Goal: Information Seeking & Learning: Learn about a topic

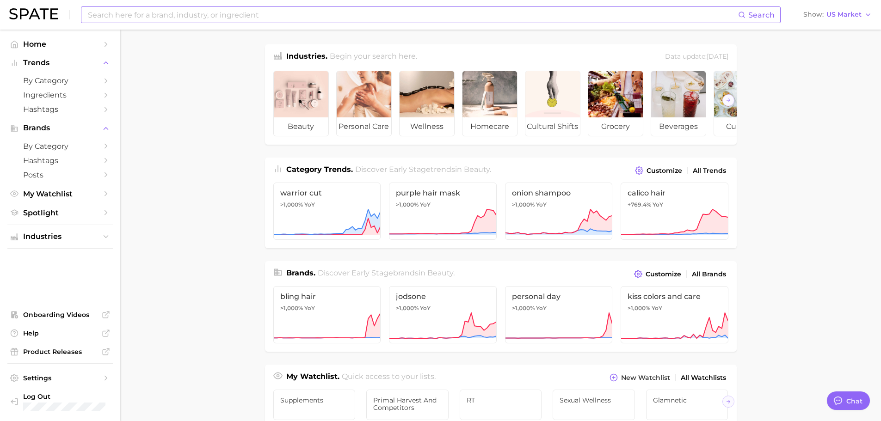
click at [308, 11] on input at bounding box center [412, 15] width 651 height 16
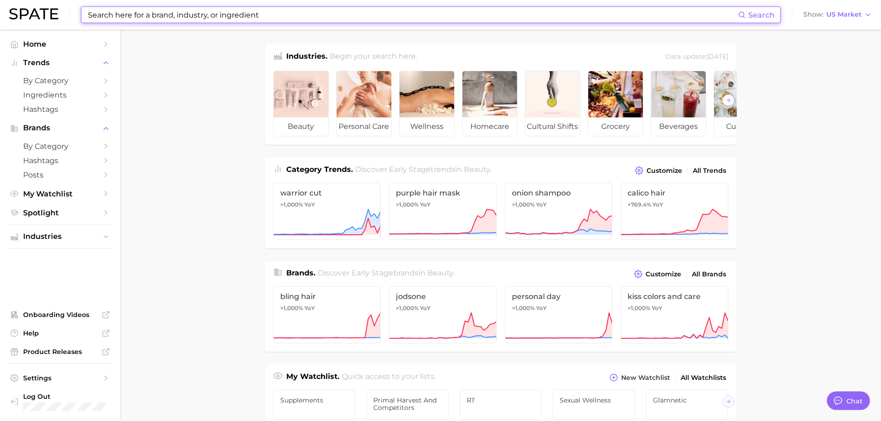
click at [183, 14] on input at bounding box center [412, 15] width 651 height 16
type input "s"
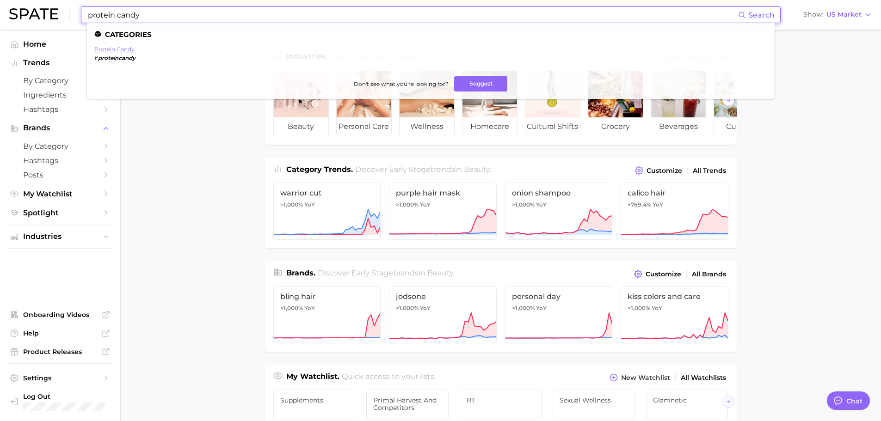
type input "protein candy"
click at [121, 48] on link "protein candy" at bounding box center [114, 49] width 40 height 7
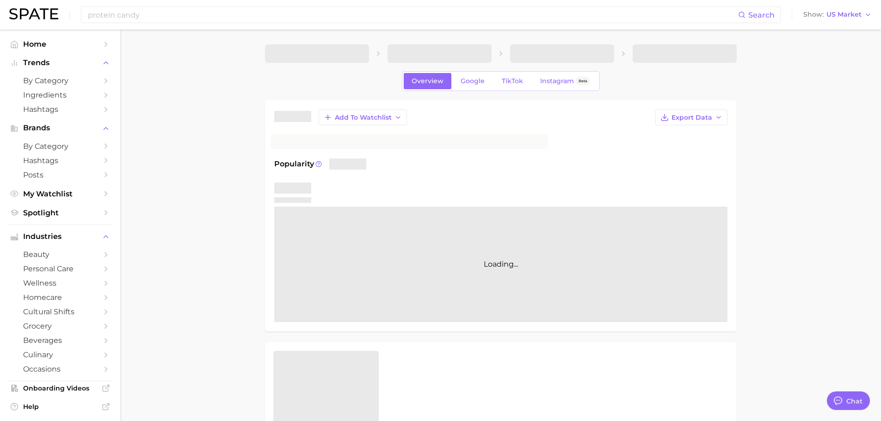
type textarea "x"
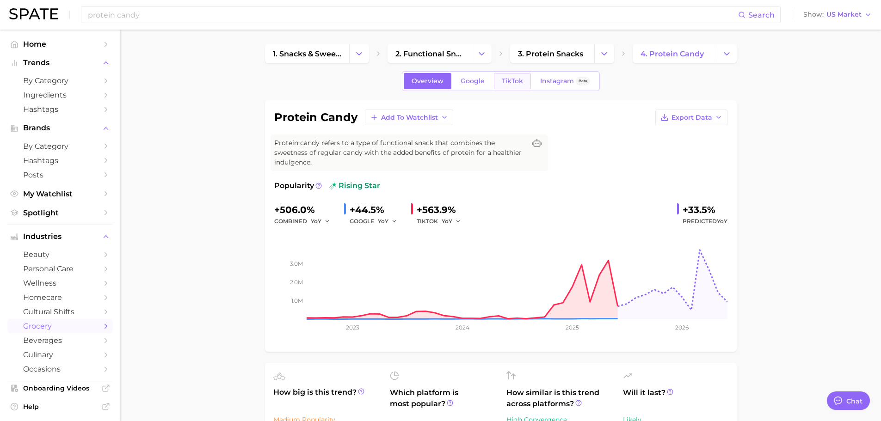
click at [508, 82] on span "TikTok" at bounding box center [512, 81] width 21 height 8
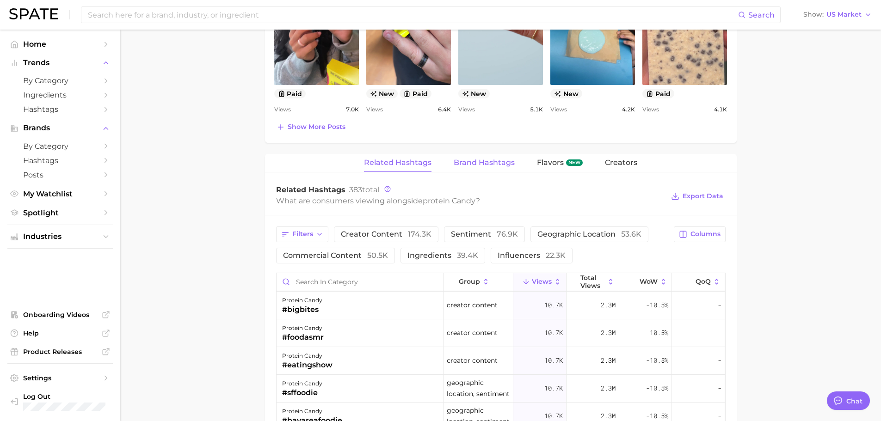
scroll to position [597, 0]
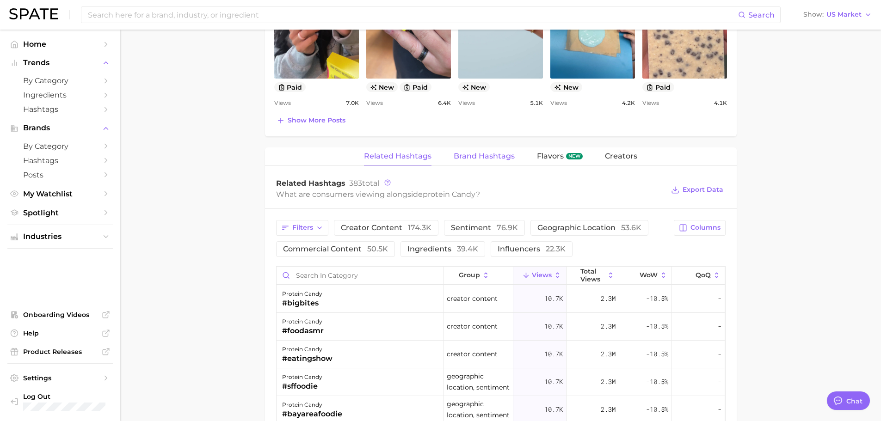
drag, startPoint x: 479, startPoint y: 154, endPoint x: 485, endPoint y: 156, distance: 6.3
click at [479, 154] on span "Brand Hashtags" at bounding box center [484, 156] width 61 height 8
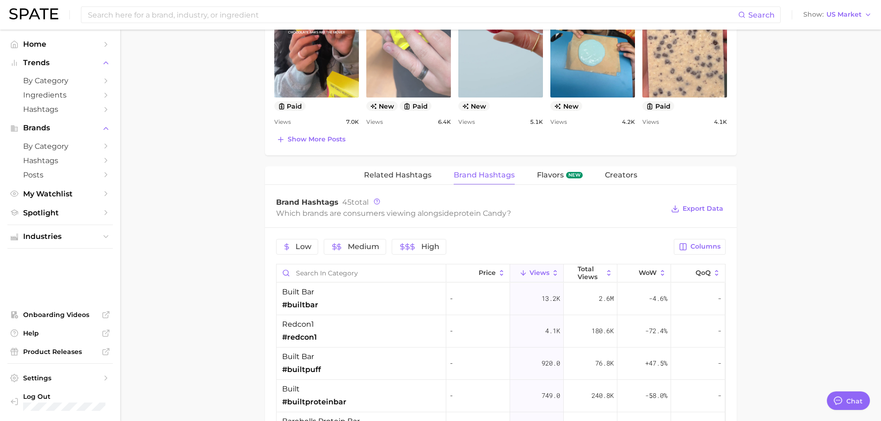
scroll to position [505, 0]
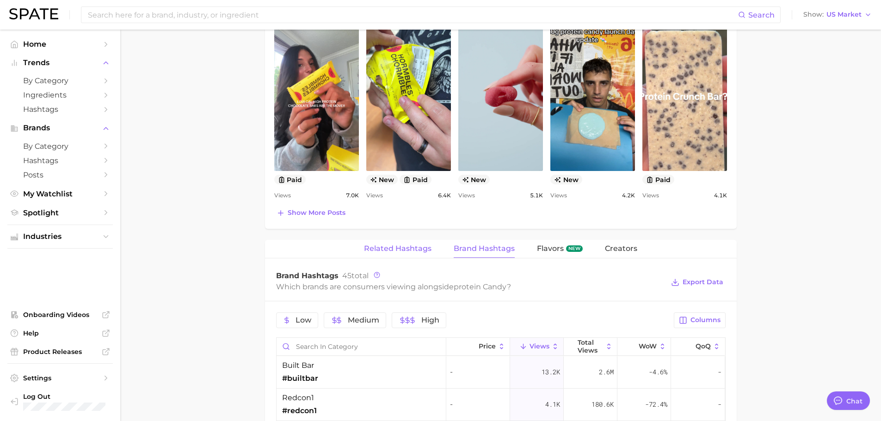
drag, startPoint x: 386, startPoint y: 252, endPoint x: 390, endPoint y: 249, distance: 5.4
click at [386, 252] on span "Related Hashtags" at bounding box center [398, 249] width 68 height 8
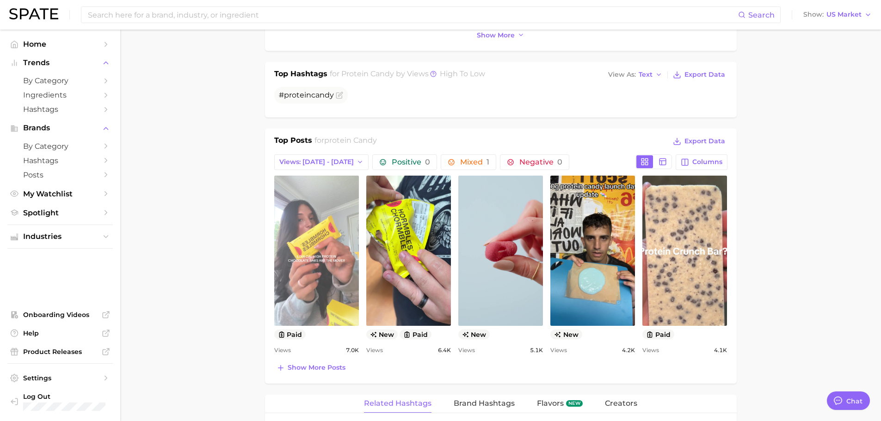
scroll to position [366, 0]
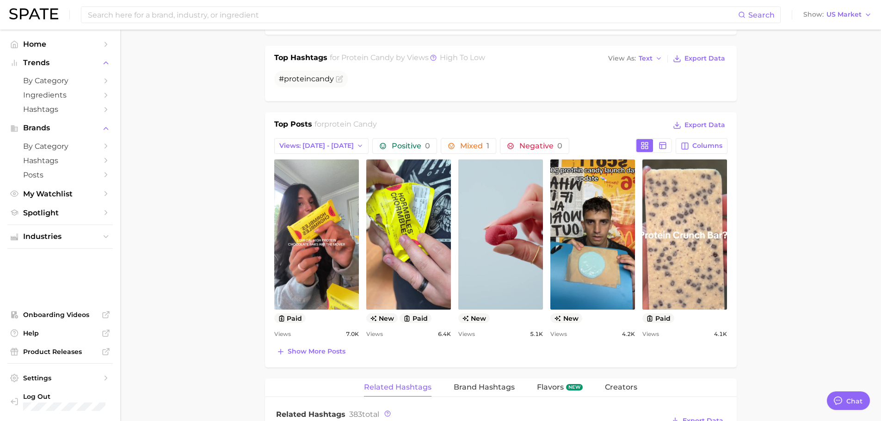
click at [360, 231] on div "view post on TikTok paid Views 7.0k view post on TikTok new paid Views 6.4k vie…" at bounding box center [500, 250] width 453 height 180
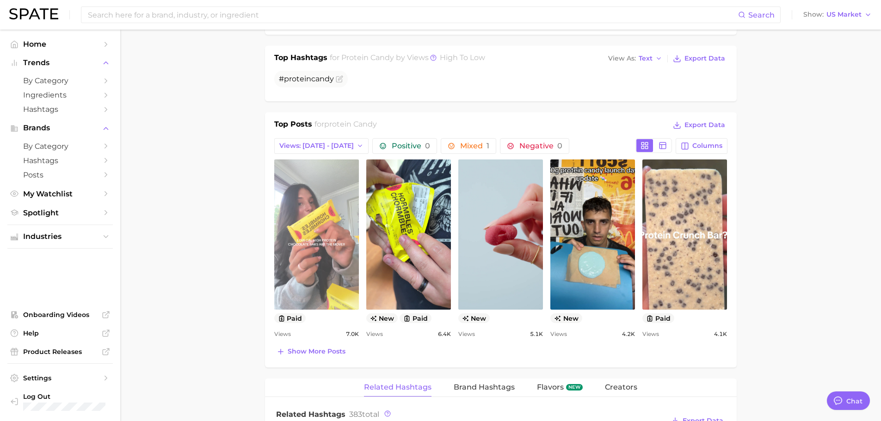
click at [340, 234] on link "view post on TikTok" at bounding box center [316, 235] width 85 height 150
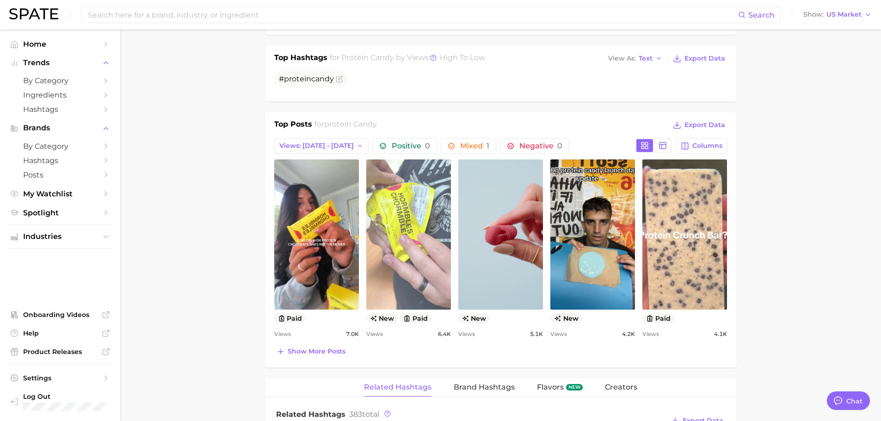
click at [432, 202] on link "view post on TikTok" at bounding box center [408, 235] width 85 height 150
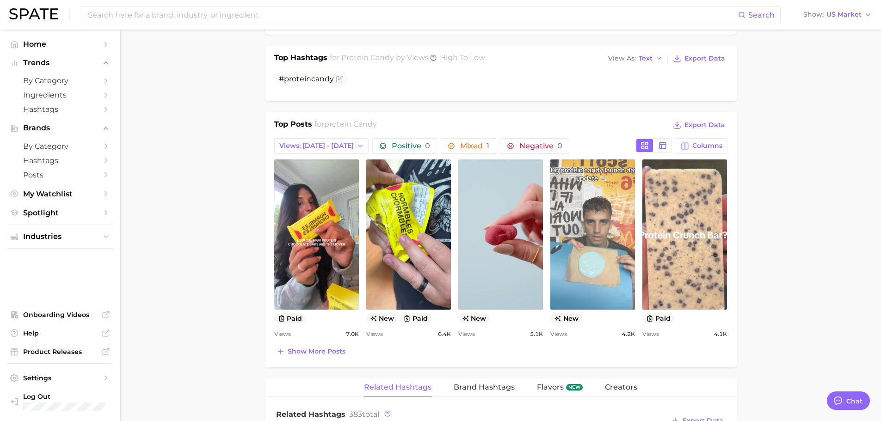
click at [603, 209] on link "view post on TikTok" at bounding box center [592, 235] width 85 height 150
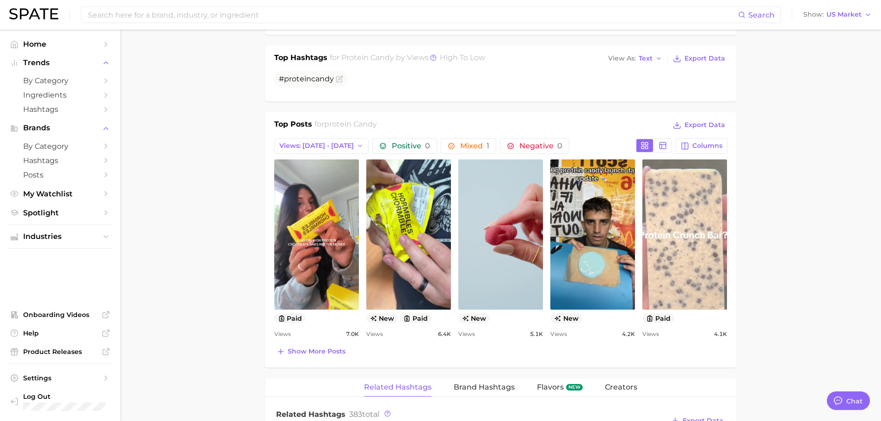
click at [698, 228] on link "view post on TikTok" at bounding box center [684, 235] width 85 height 150
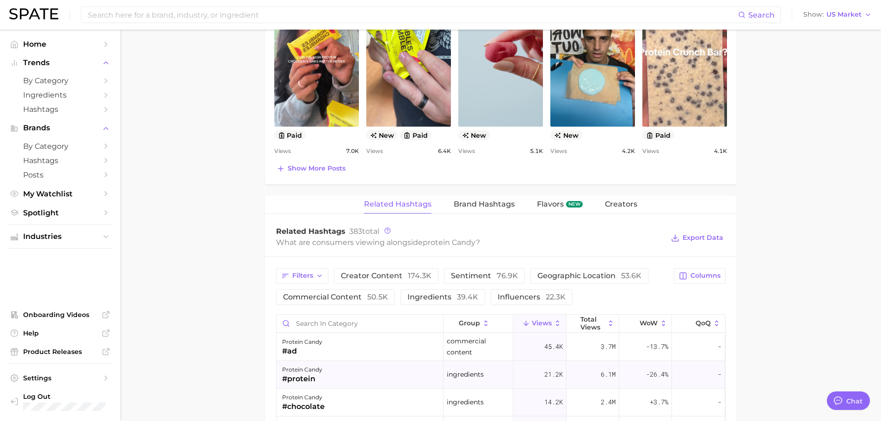
scroll to position [690, 0]
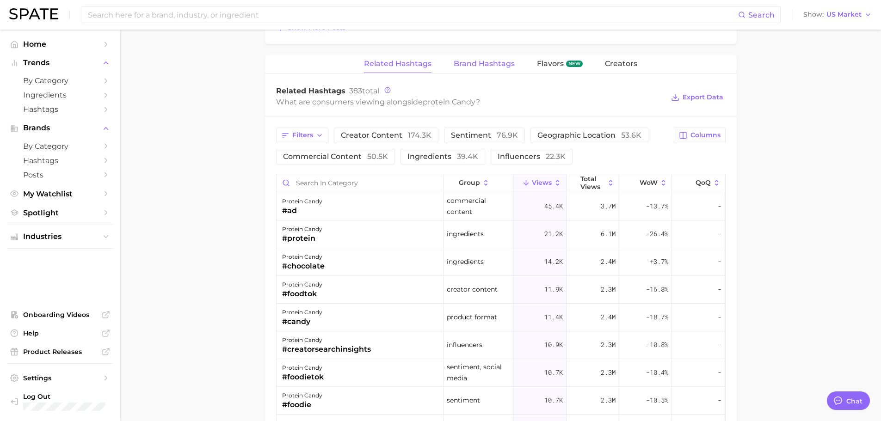
click at [493, 65] on span "Brand Hashtags" at bounding box center [484, 64] width 61 height 8
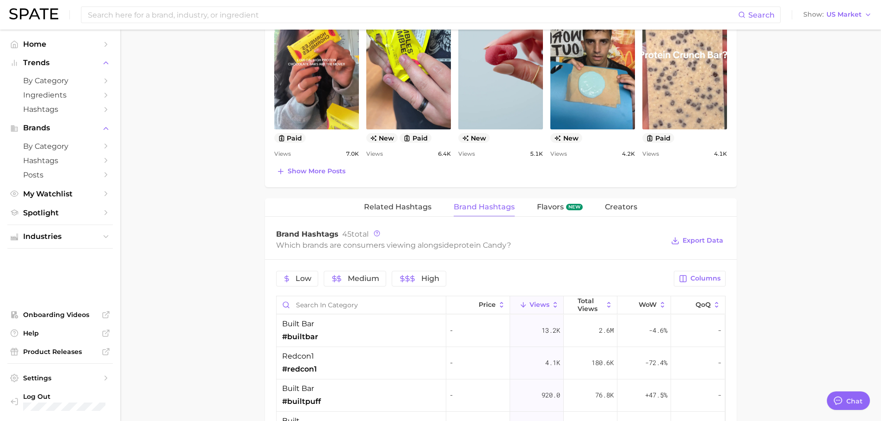
scroll to position [597, 0]
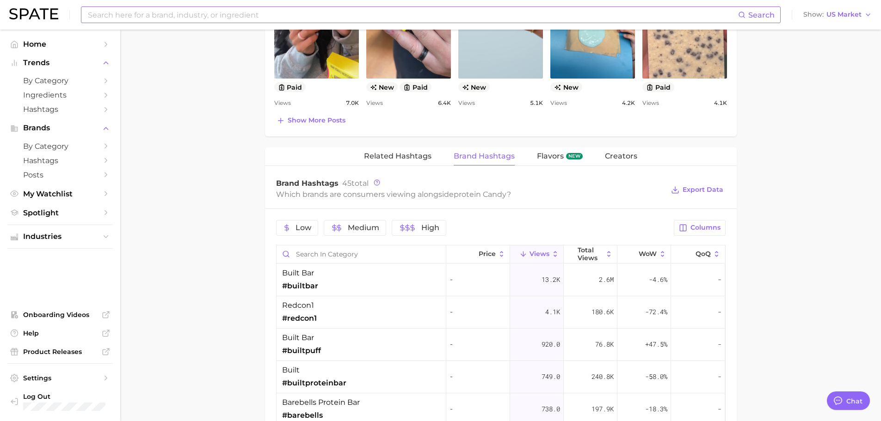
click at [330, 20] on input at bounding box center [412, 15] width 651 height 16
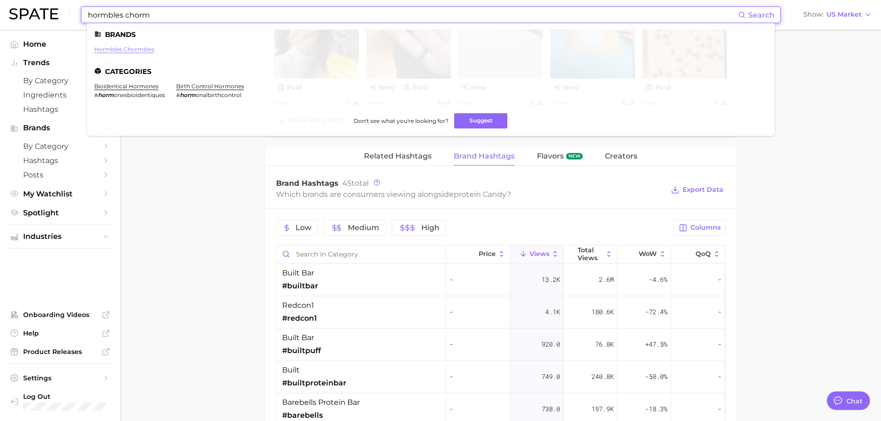
type input "hormbles chorm"
click at [125, 49] on link "hormbles chormbles" at bounding box center [124, 49] width 60 height 7
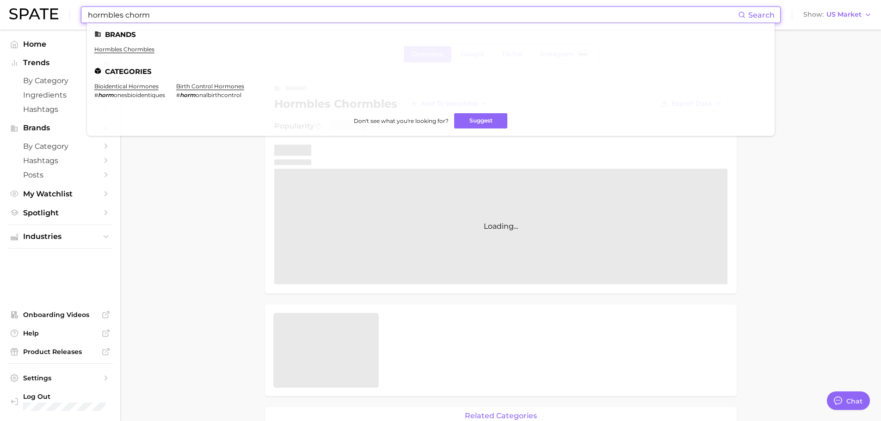
click at [217, 17] on input "hormbles chorm" at bounding box center [412, 15] width 651 height 16
click at [138, 49] on link "hormbles chormbles" at bounding box center [124, 49] width 60 height 7
